Goal: Task Accomplishment & Management: Manage account settings

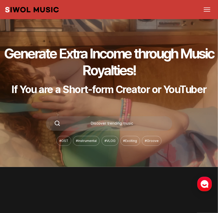
scroll to position [52, 0]
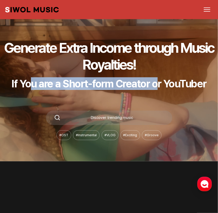
drag, startPoint x: 28, startPoint y: 87, endPoint x: 162, endPoint y: 78, distance: 134.1
click at [162, 78] on p "If You are a Short-form Creator or YouTuber" at bounding box center [109, 83] width 213 height 13
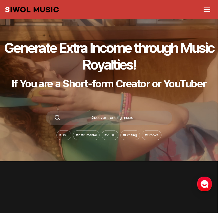
click at [164, 77] on p "If You are a Short-form Creator or YouTuber" at bounding box center [109, 83] width 213 height 13
drag, startPoint x: 152, startPoint y: 81, endPoint x: 174, endPoint y: 82, distance: 22.0
click at [174, 82] on p "If You are a Short-form Creator or YouTuber" at bounding box center [109, 83] width 213 height 13
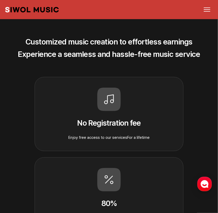
scroll to position [213, 0]
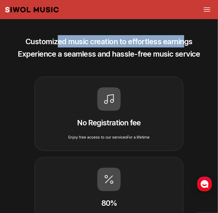
drag, startPoint x: 62, startPoint y: 36, endPoint x: 186, endPoint y: 43, distance: 124.1
click at [186, 43] on section "Customized music creation to effortless earnings Experience a seamless and hass…" at bounding box center [109, 168] width 218 height 336
click at [186, 43] on h2 "Customized music creation to effortless earnings Experience a seamless and hass…" at bounding box center [109, 47] width 210 height 25
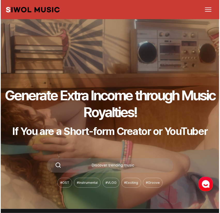
scroll to position [0, 0]
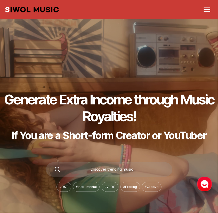
click at [210, 13] on button "메뉴 열기" at bounding box center [207, 10] width 12 height 12
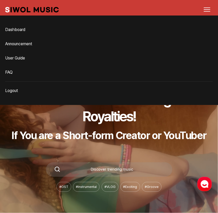
click at [210, 13] on button "메뉴 열기" at bounding box center [207, 10] width 12 height 12
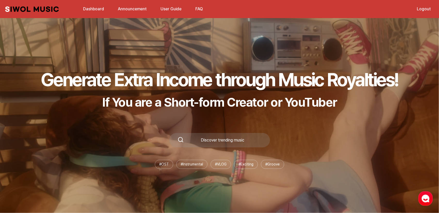
click at [97, 12] on link "Dashboard" at bounding box center [93, 8] width 27 height 11
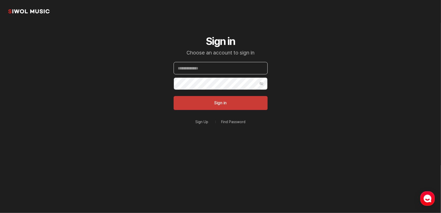
click at [212, 66] on input "Email" at bounding box center [221, 68] width 94 height 12
type input "**********"
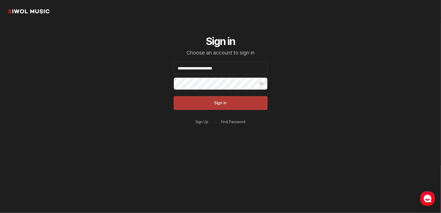
click at [218, 105] on button "Sign in" at bounding box center [221, 103] width 94 height 14
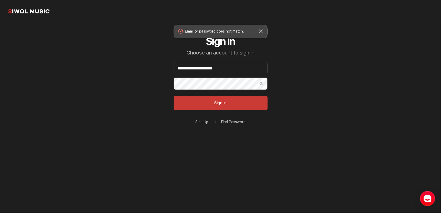
click at [218, 86] on button "Show Password" at bounding box center [261, 83] width 12 height 12
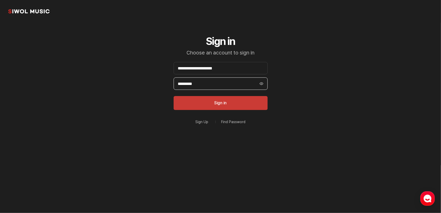
click at [218, 90] on input "*********" at bounding box center [221, 83] width 94 height 12
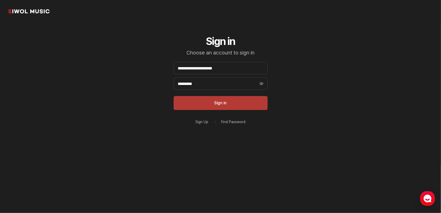
click at [218, 104] on button "Sign in" at bounding box center [221, 103] width 94 height 14
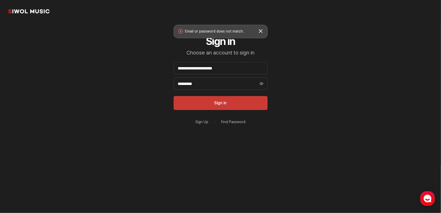
click at [218, 124] on link "Find Password" at bounding box center [233, 122] width 24 height 4
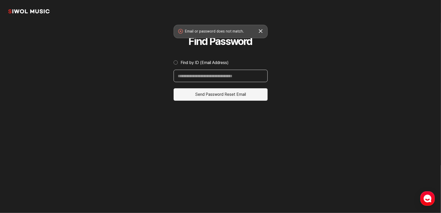
drag, startPoint x: 211, startPoint y: 76, endPoint x: 217, endPoint y: 78, distance: 6.7
click at [211, 76] on input "Find by ID (Email Address)" at bounding box center [221, 76] width 94 height 12
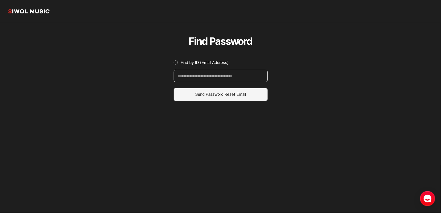
type input "**********"
click at [218, 96] on button "Send Password Reset Email" at bounding box center [221, 94] width 94 height 12
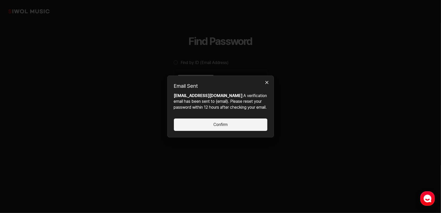
click at [218, 129] on button "Confirm" at bounding box center [220, 125] width 93 height 12
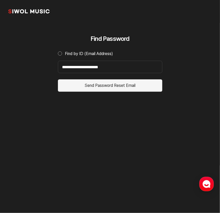
click at [112, 83] on button "Send Password Reset Email" at bounding box center [110, 85] width 104 height 12
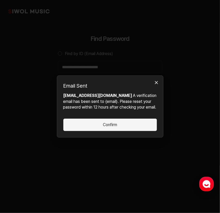
click at [126, 127] on button "Confirm" at bounding box center [109, 125] width 93 height 12
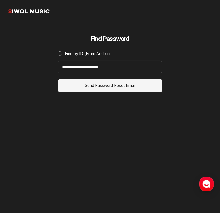
click at [121, 88] on button "Send Password Reset Email" at bounding box center [110, 85] width 104 height 12
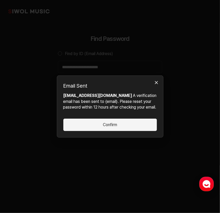
click at [124, 130] on button "Confirm" at bounding box center [109, 125] width 93 height 12
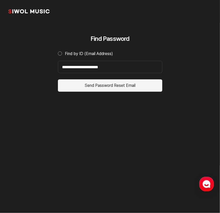
click at [142, 125] on div "**********" at bounding box center [110, 94] width 119 height 143
click at [92, 84] on button "Send Password Reset Email" at bounding box center [110, 85] width 104 height 12
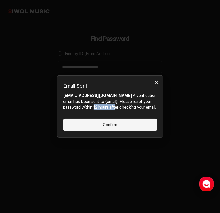
drag, startPoint x: 95, startPoint y: 104, endPoint x: 117, endPoint y: 104, distance: 22.2
click at [117, 104] on p "clipcolony100@gmail.com A verification email has been sent to {email}. Please r…" at bounding box center [109, 101] width 93 height 17
click at [118, 104] on p "clipcolony100@gmail.com A verification email has been sent to {email}. Please r…" at bounding box center [109, 101] width 93 height 17
drag, startPoint x: 99, startPoint y: 103, endPoint x: 142, endPoint y: 102, distance: 42.1
click at [142, 102] on p "clipcolony100@gmail.com A verification email has been sent to {email}. Please r…" at bounding box center [109, 101] width 93 height 17
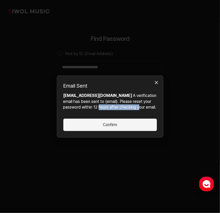
click at [142, 102] on p "clipcolony100@gmail.com A verification email has been sent to {email}. Please r…" at bounding box center [109, 101] width 93 height 17
click at [85, 122] on button "Confirm" at bounding box center [109, 125] width 93 height 12
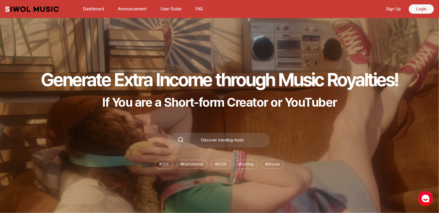
click at [218, 12] on link "Login" at bounding box center [421, 8] width 25 height 9
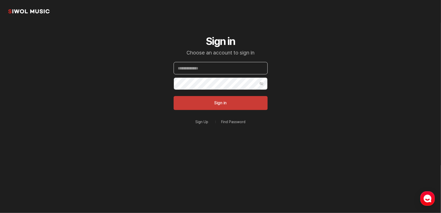
click at [218, 70] on input "Email" at bounding box center [221, 68] width 94 height 12
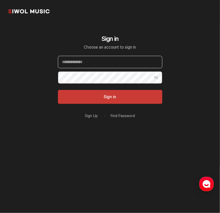
click at [83, 62] on input "Email" at bounding box center [110, 62] width 104 height 12
type input "**********"
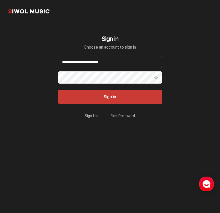
click at [58, 90] on button "Sign in" at bounding box center [110, 97] width 104 height 14
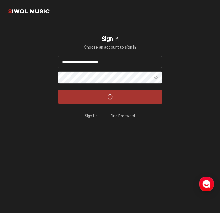
click at [154, 76] on button "Show Password" at bounding box center [156, 77] width 12 height 12
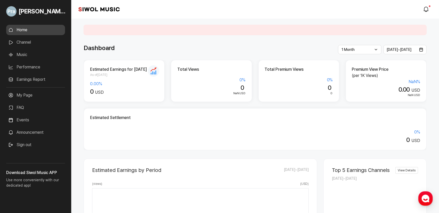
click at [218, 48] on div "Dashboard" at bounding box center [255, 47] width 343 height 9
click at [43, 57] on link "Music" at bounding box center [35, 55] width 59 height 10
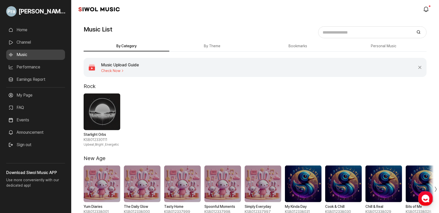
click at [215, 43] on button "By Theme" at bounding box center [212, 46] width 86 height 10
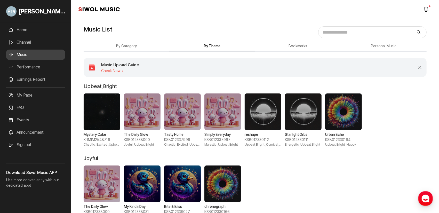
click at [218, 45] on button "Bookmarks" at bounding box center [298, 46] width 86 height 10
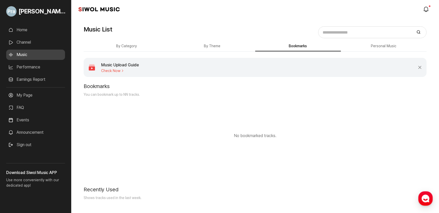
click at [218, 49] on button "Personal Music" at bounding box center [298, 46] width 86 height 10
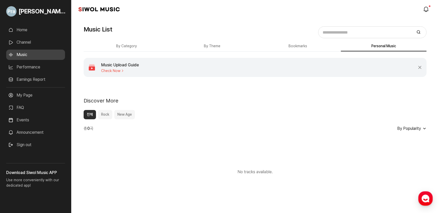
click at [107, 48] on button "By Category" at bounding box center [127, 46] width 86 height 10
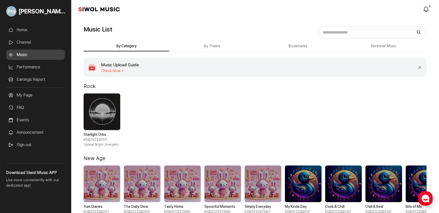
click at [51, 65] on link "Performance" at bounding box center [35, 67] width 59 height 10
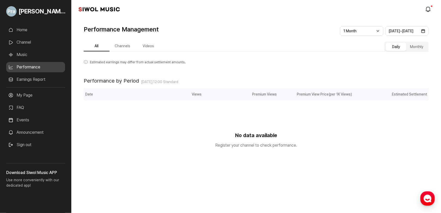
click at [123, 44] on button "Channels" at bounding box center [122, 46] width 26 height 10
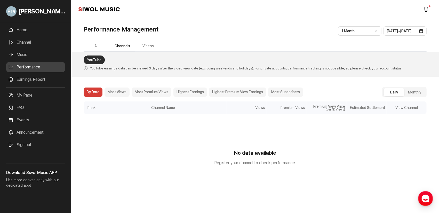
click at [149, 46] on button "Videos" at bounding box center [148, 46] width 26 height 10
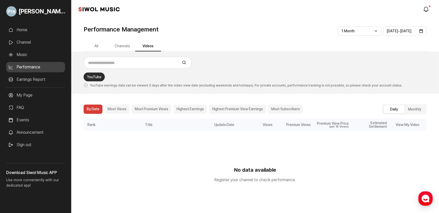
click at [101, 44] on button "All" at bounding box center [97, 46] width 26 height 10
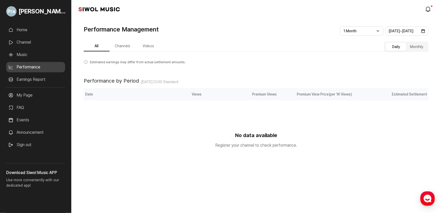
click at [42, 82] on link "Earnings Report" at bounding box center [35, 79] width 59 height 10
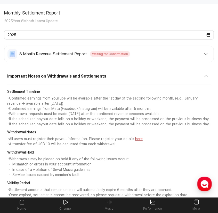
scroll to position [103, 0]
